Goal: Task Accomplishment & Management: Use online tool/utility

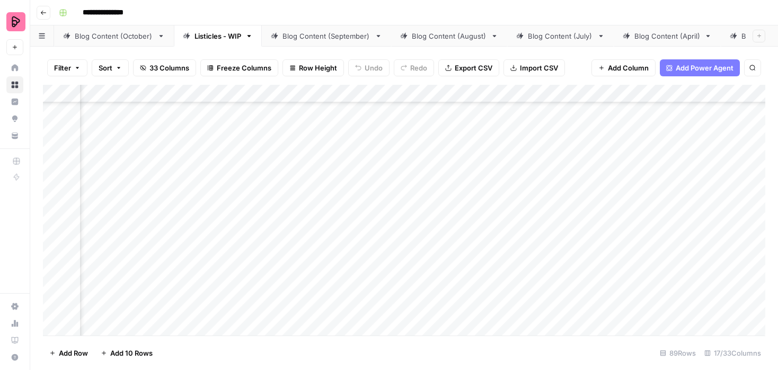
scroll to position [529, 923]
click at [579, 157] on div "Add Column" at bounding box center [404, 210] width 722 height 251
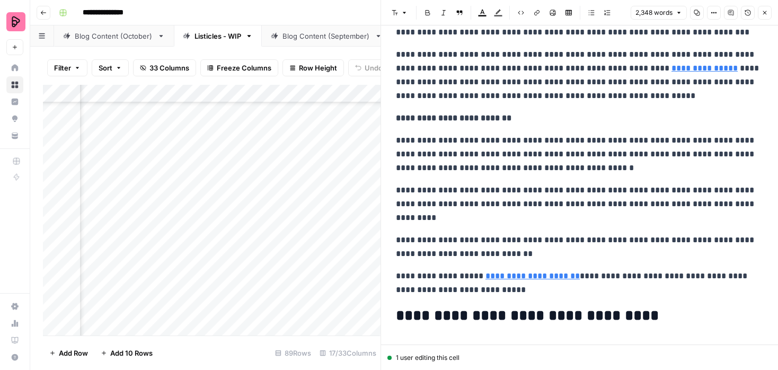
scroll to position [5513, 0]
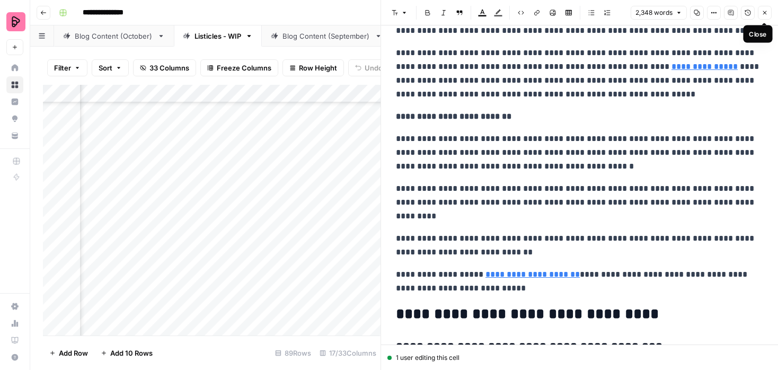
click at [763, 15] on icon "button" at bounding box center [764, 13] width 6 height 6
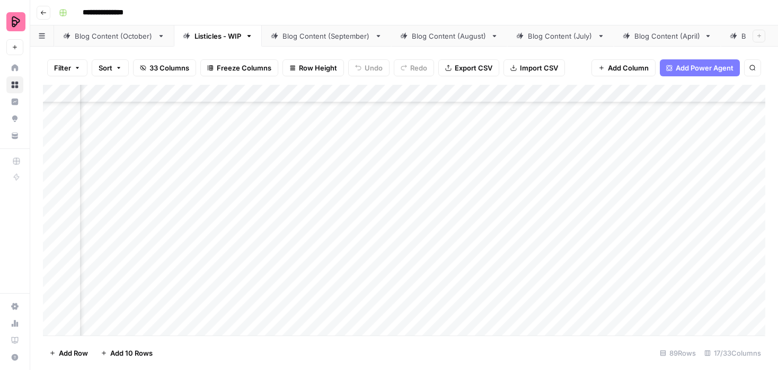
scroll to position [529, 387]
click at [430, 160] on div "Add Column" at bounding box center [404, 210] width 722 height 251
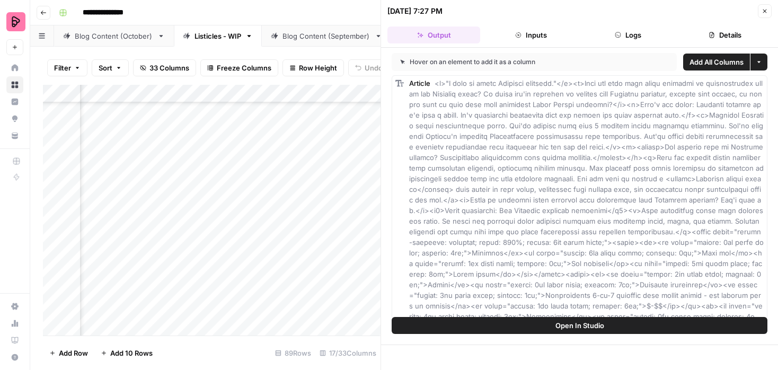
click at [533, 326] on button "Open In Studio" at bounding box center [579, 325] width 376 height 17
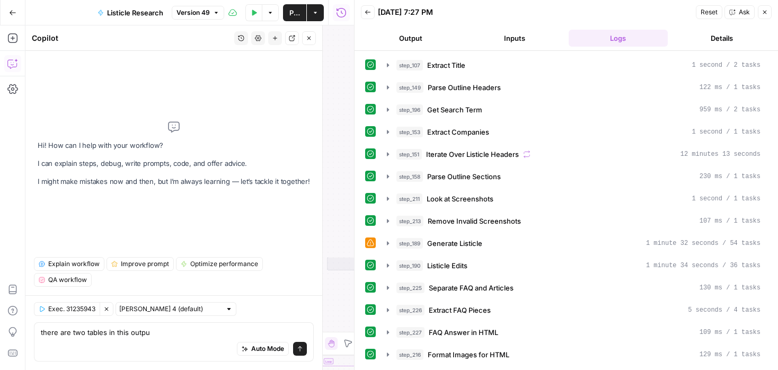
type textarea "there are two tables in this output"
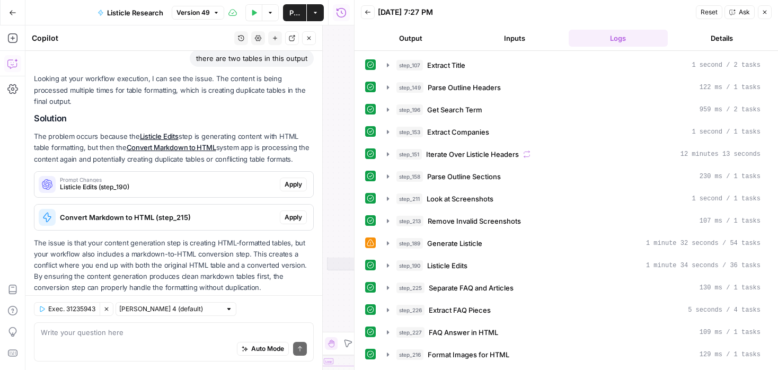
scroll to position [58, 0]
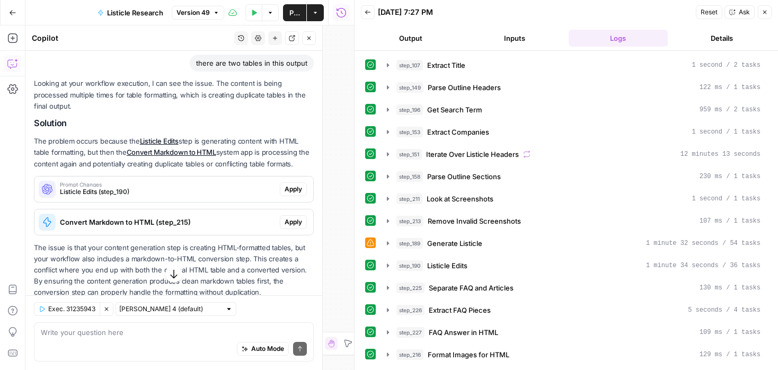
click at [294, 184] on span "Apply" at bounding box center [292, 189] width 17 height 10
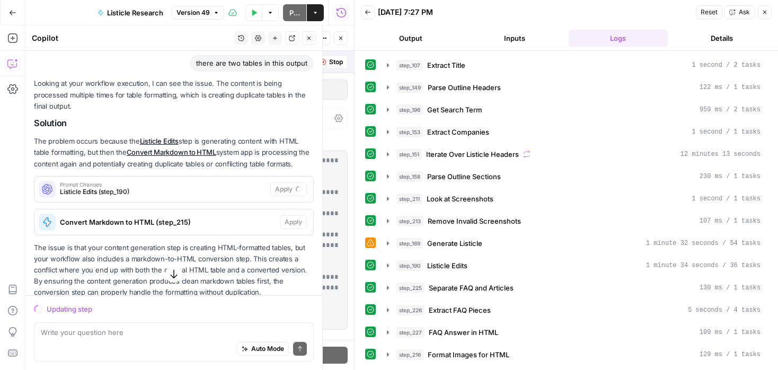
click at [768, 8] on button "Close" at bounding box center [764, 12] width 14 height 14
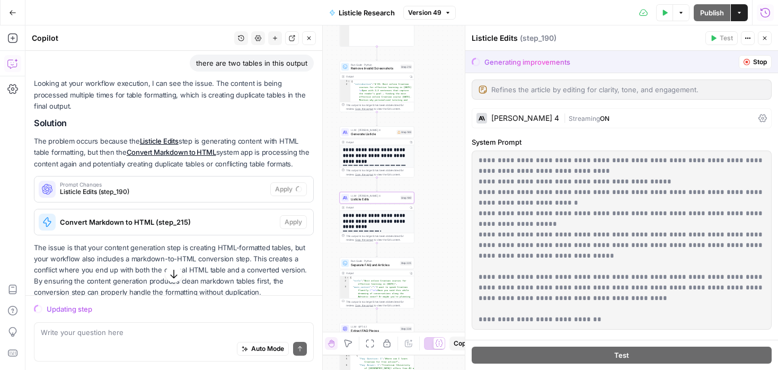
scroll to position [75, 0]
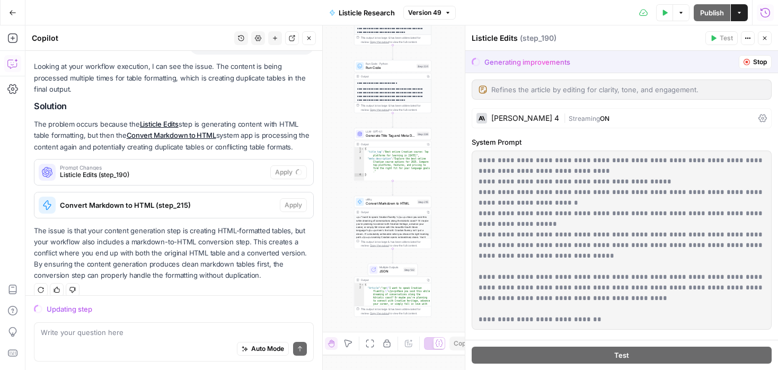
click at [407, 201] on span "Convert Markdown to HTML" at bounding box center [389, 203] width 49 height 5
click at [402, 200] on span "utility" at bounding box center [389, 200] width 49 height 4
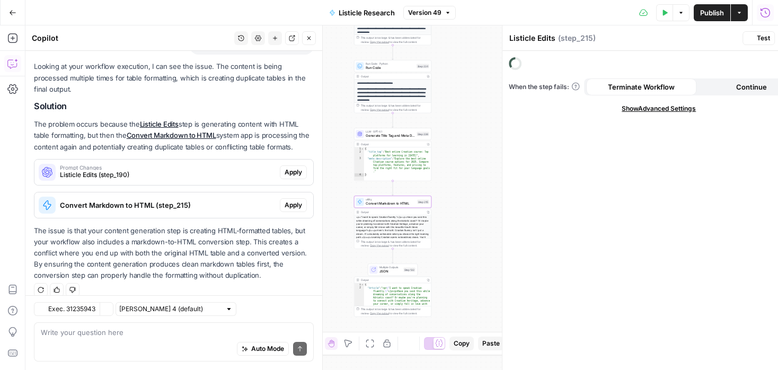
type textarea "Convert Markdown to HTML"
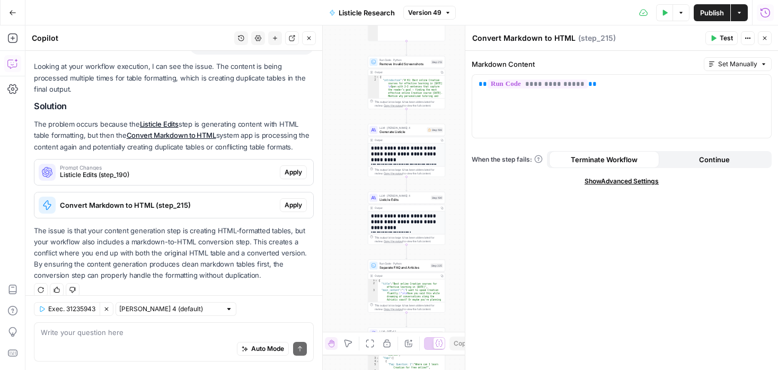
click at [384, 144] on div "**********" at bounding box center [406, 185] width 77 height 84
click at [766, 35] on icon "button" at bounding box center [764, 38] width 6 height 6
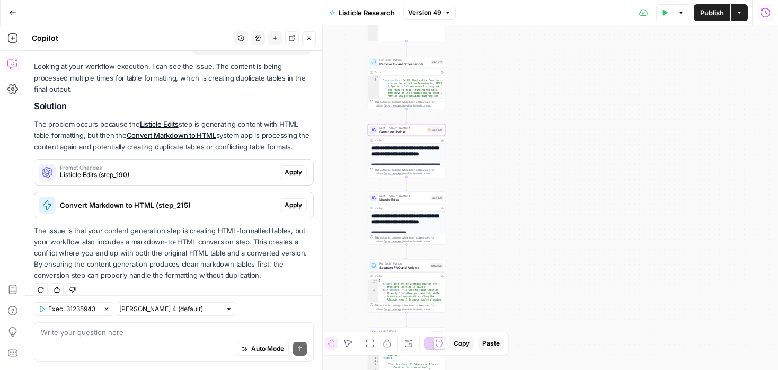
click at [474, 153] on div "true false Workflow Input Settings Inputs LLM · GPT-4.1 Extract Title Step 107 …" at bounding box center [401, 197] width 752 height 344
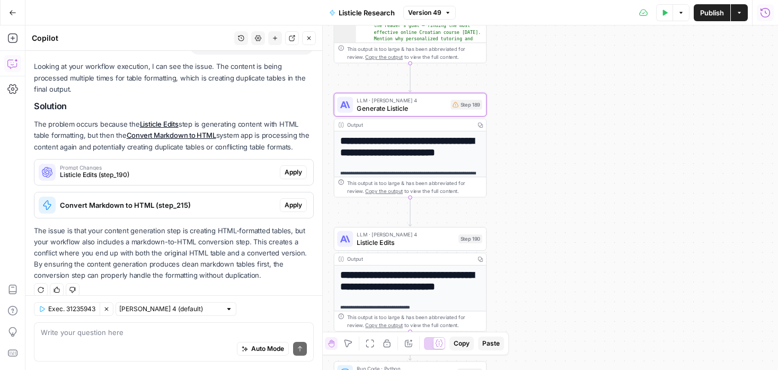
scroll to position [129, 0]
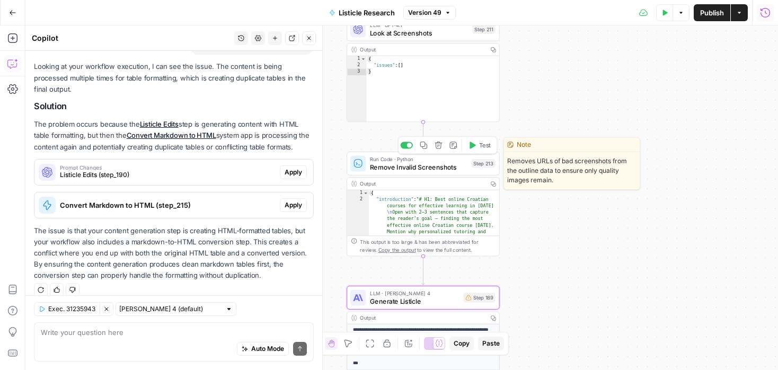
click at [460, 168] on span "Remove Invalid Screenshots" at bounding box center [418, 167] width 97 height 10
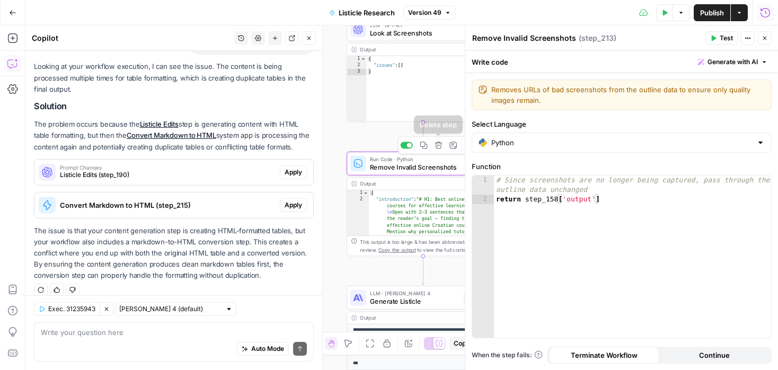
click at [438, 145] on icon "button" at bounding box center [438, 144] width 7 height 7
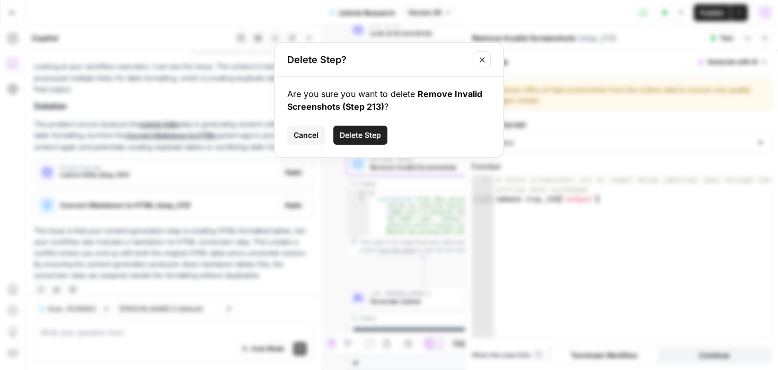
click at [374, 132] on span "Delete Step" at bounding box center [360, 135] width 41 height 11
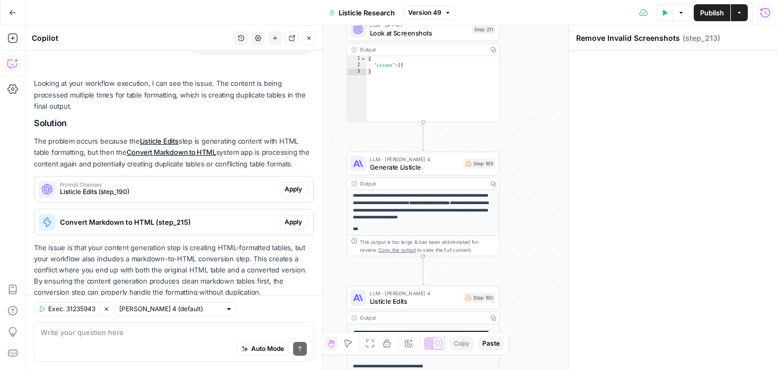
scroll to position [92, 0]
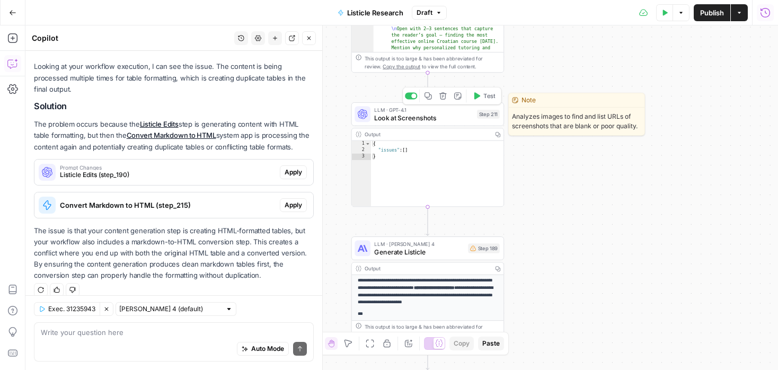
click at [453, 118] on span "Look at Screenshots" at bounding box center [423, 118] width 99 height 10
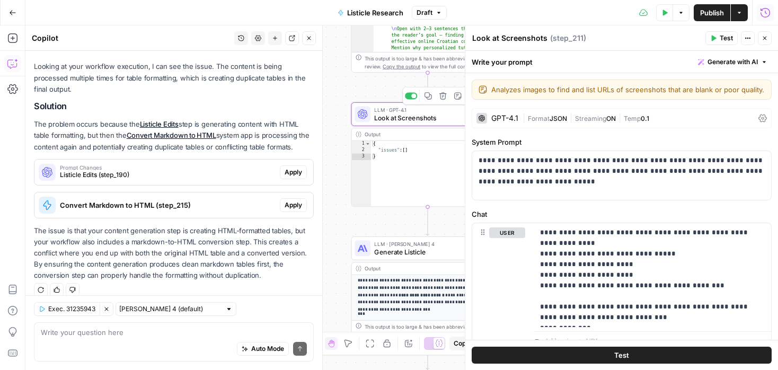
click at [442, 97] on icon "button" at bounding box center [442, 95] width 7 height 7
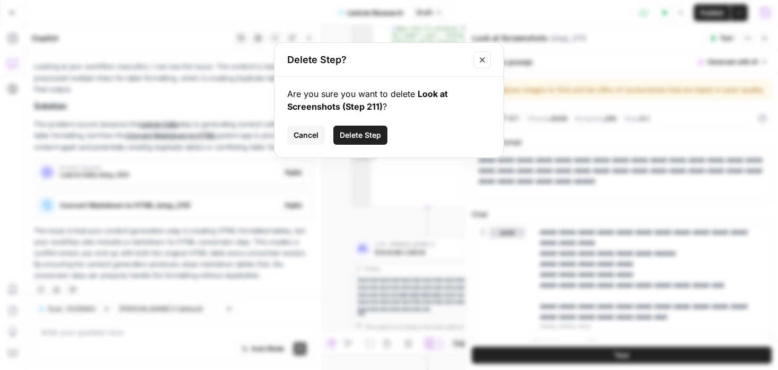
click at [371, 133] on span "Delete Step" at bounding box center [360, 135] width 41 height 11
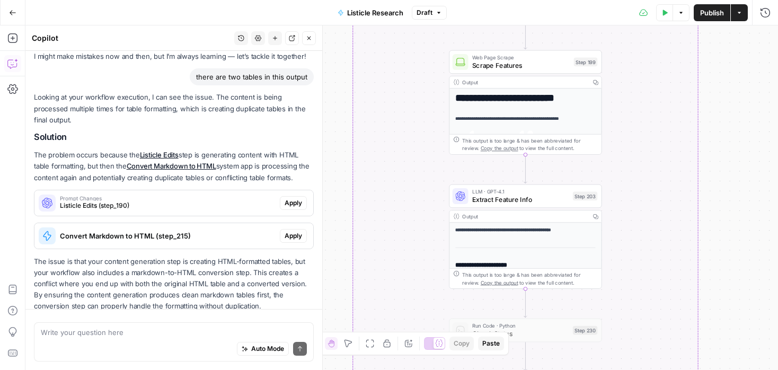
click at [656, 15] on button "Test Data" at bounding box center [664, 12] width 17 height 17
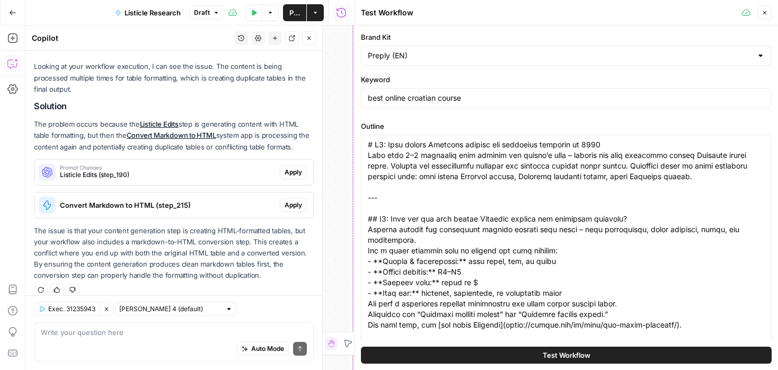
click at [625, 350] on button "Test Workflow" at bounding box center [566, 354] width 410 height 17
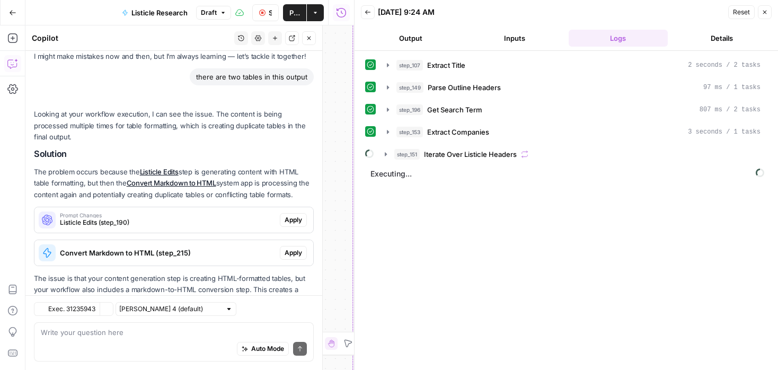
scroll to position [92, 0]
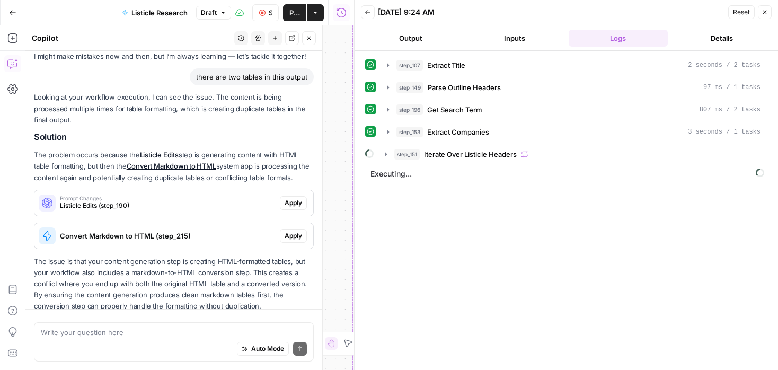
scroll to position [92, 0]
